Goal: Task Accomplishment & Management: Manage account settings

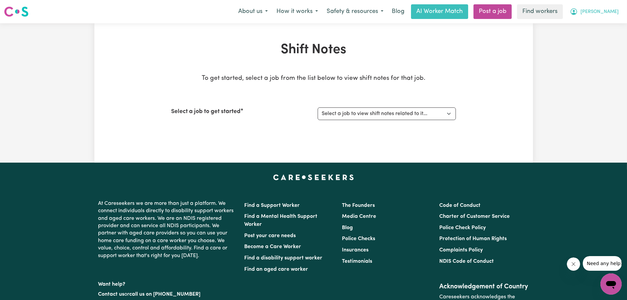
click at [615, 11] on span "[PERSON_NAME]" at bounding box center [600, 11] width 38 height 7
click at [602, 22] on link "My Dashboard" at bounding box center [596, 26] width 53 height 13
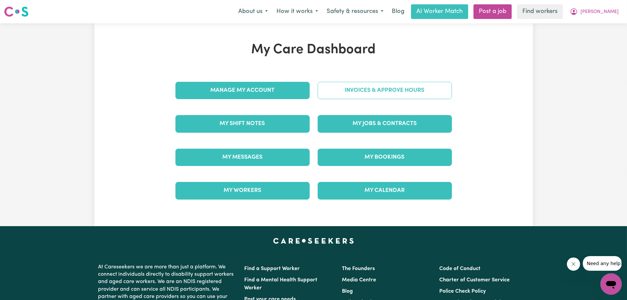
click at [391, 88] on link "Invoices & Approve Hours" at bounding box center [385, 90] width 134 height 17
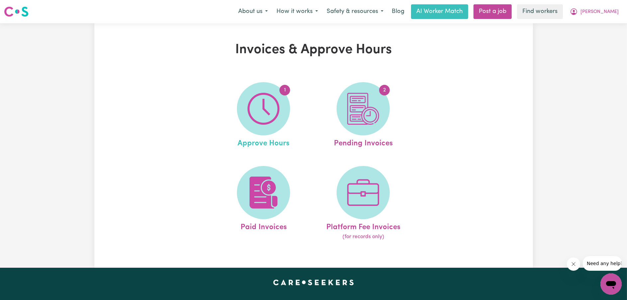
click at [301, 94] on link "1 Approve Hours" at bounding box center [264, 115] width 96 height 67
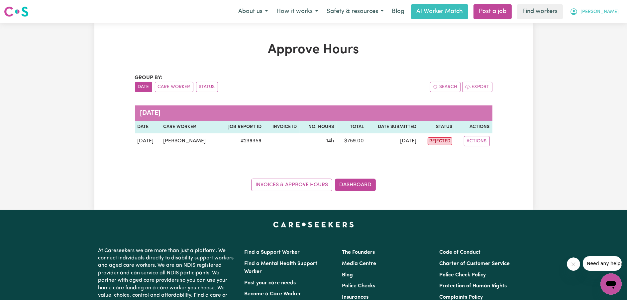
click at [615, 11] on span "[PERSON_NAME]" at bounding box center [600, 11] width 38 height 7
click at [612, 19] on div "My Dashboard Logout" at bounding box center [596, 32] width 53 height 26
click at [612, 20] on link "My Dashboard" at bounding box center [596, 26] width 53 height 13
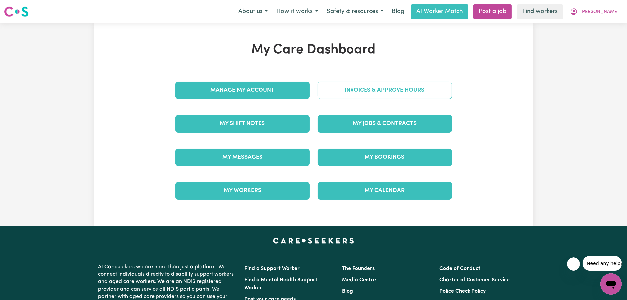
click at [400, 95] on link "Invoices & Approve Hours" at bounding box center [385, 90] width 134 height 17
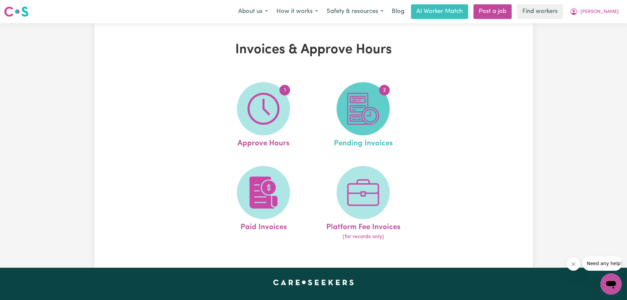
click at [362, 99] on img at bounding box center [363, 109] width 32 height 32
